Goal: Task Accomplishment & Management: Use online tool/utility

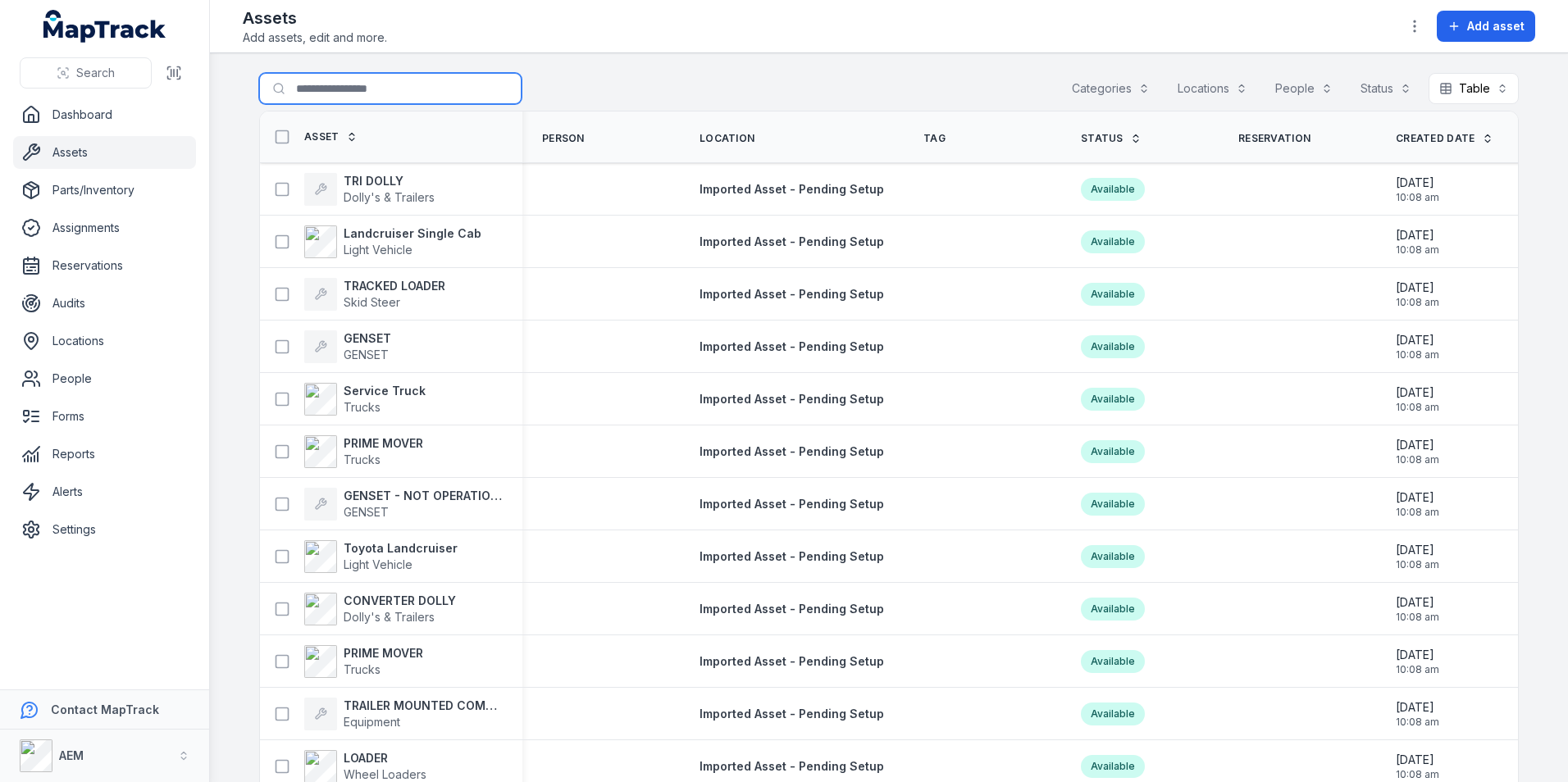
click at [382, 93] on input "Search for assets" at bounding box center [390, 88] width 263 height 31
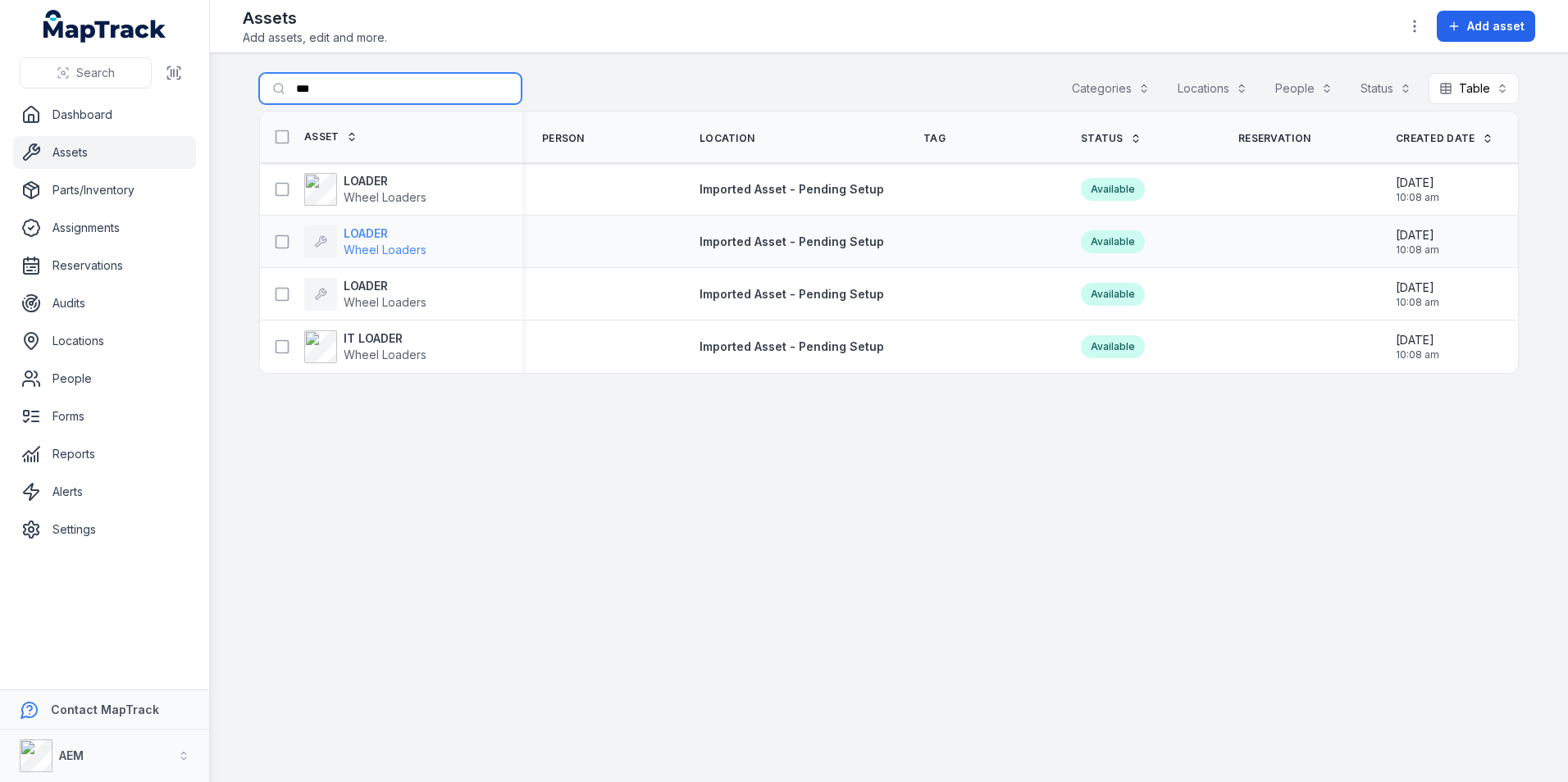
type input "***"
click at [385, 231] on strong "LOADER" at bounding box center [384, 233] width 82 height 16
click at [402, 297] on span "Wheel Loaders" at bounding box center [384, 302] width 82 height 14
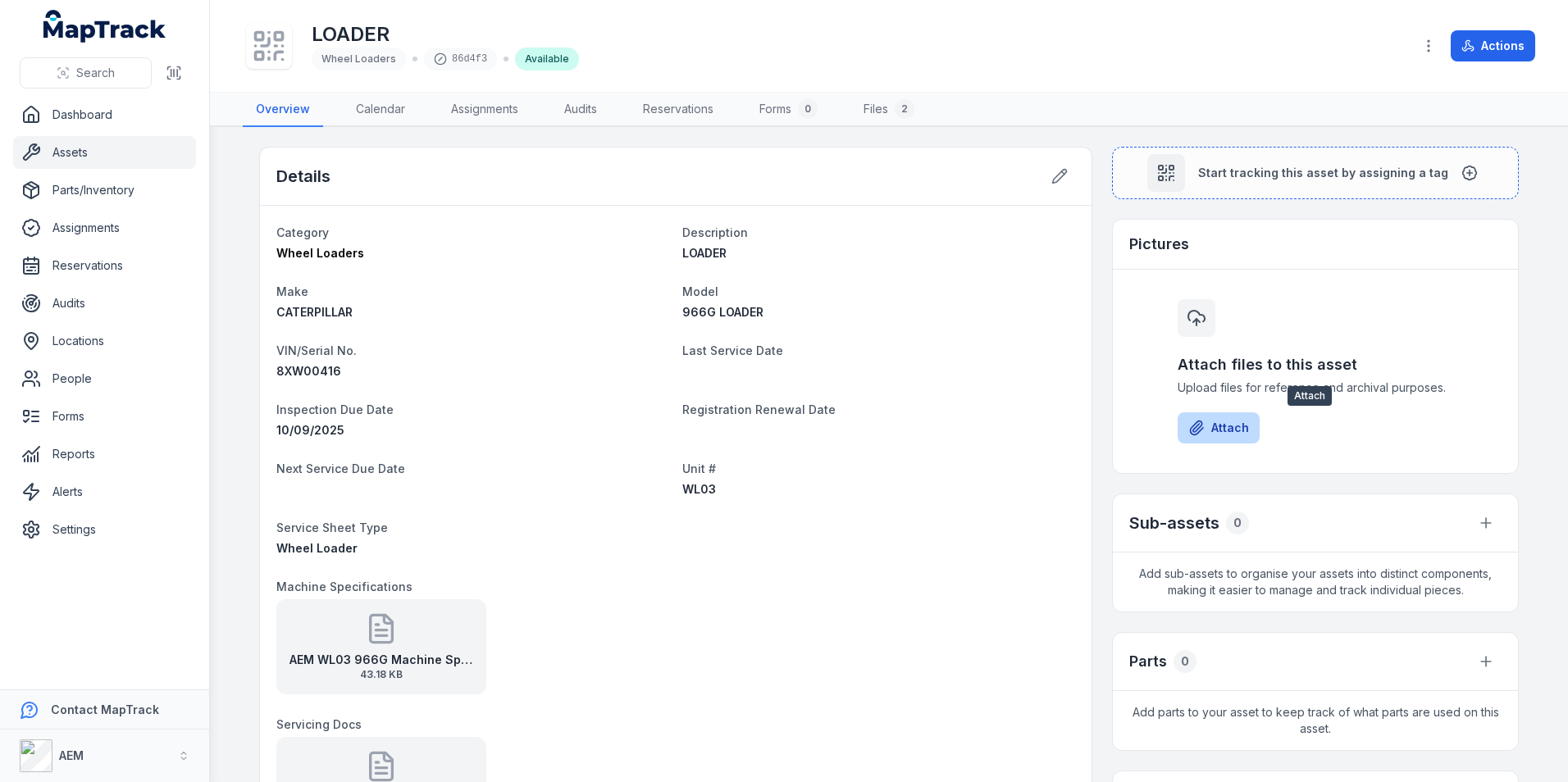
click at [1199, 418] on button "Attach" at bounding box center [1218, 428] width 82 height 31
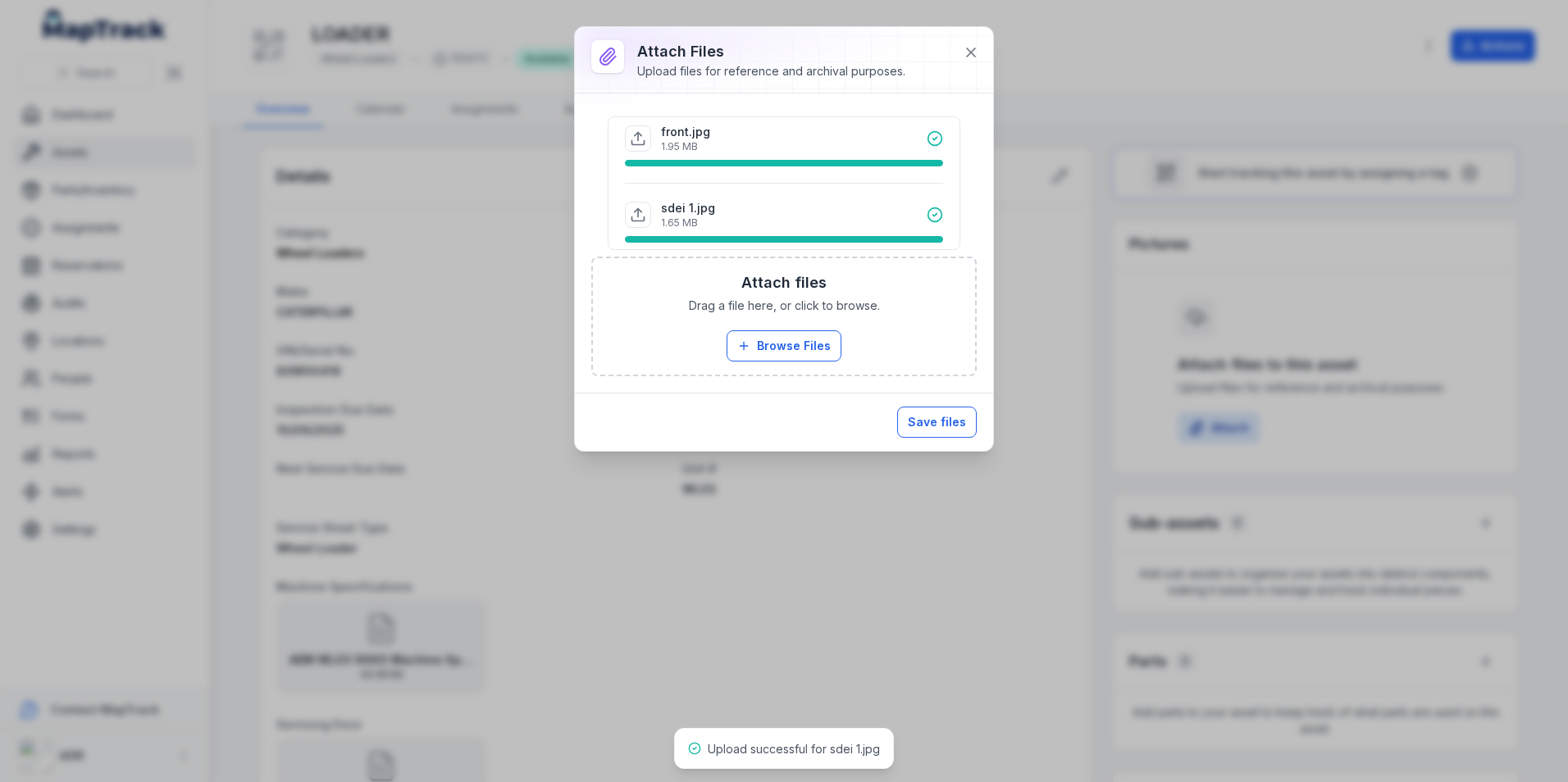
click at [928, 429] on button "Save files" at bounding box center [937, 422] width 80 height 31
